Goal: Navigation & Orientation: Go to known website

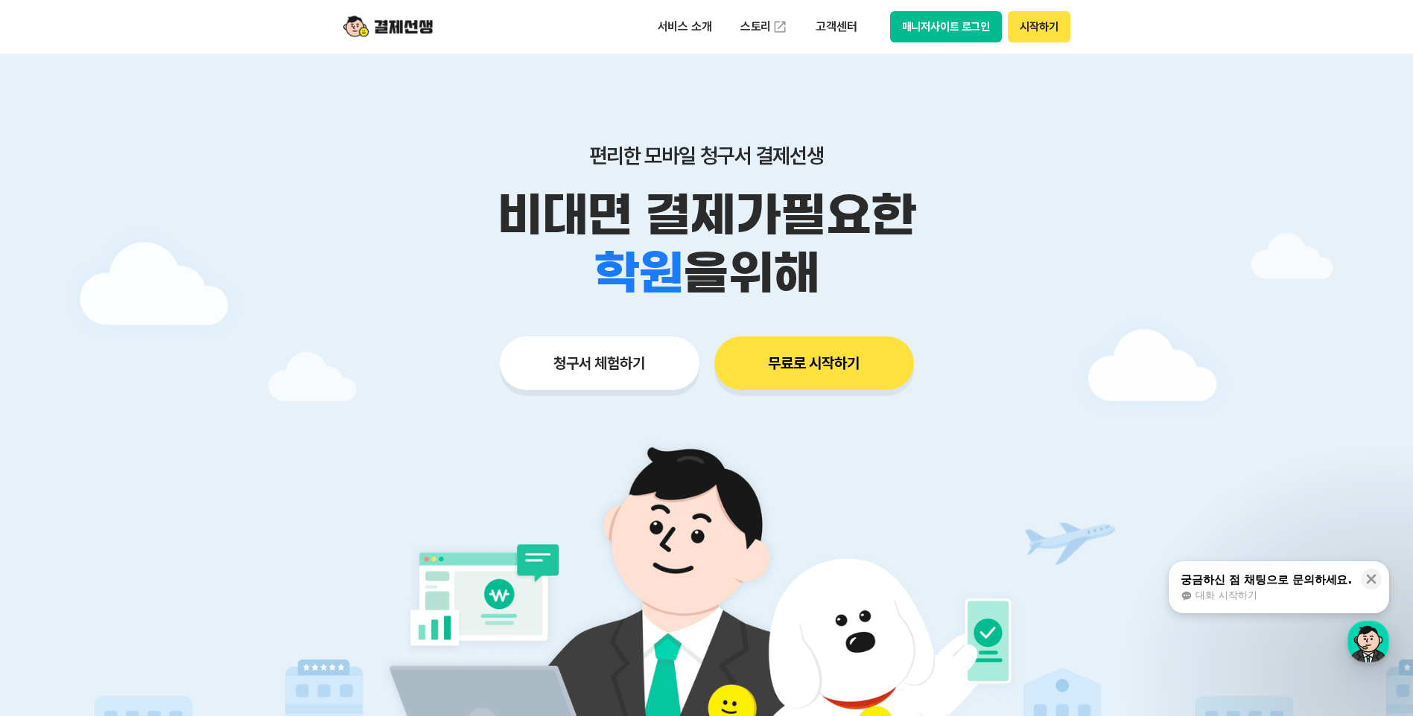
click at [959, 28] on button "매니저사이트 로그인" at bounding box center [946, 26] width 112 height 31
click at [957, 28] on button "매니저사이트 로그인" at bounding box center [946, 26] width 112 height 31
click at [948, 21] on button "매니저사이트 로그인" at bounding box center [946, 26] width 112 height 31
click at [973, 31] on button "매니저사이트 로그인" at bounding box center [946, 26] width 112 height 31
click at [949, 26] on button "매니저사이트 로그인" at bounding box center [946, 26] width 112 height 31
